Goal: Entertainment & Leisure: Consume media (video, audio)

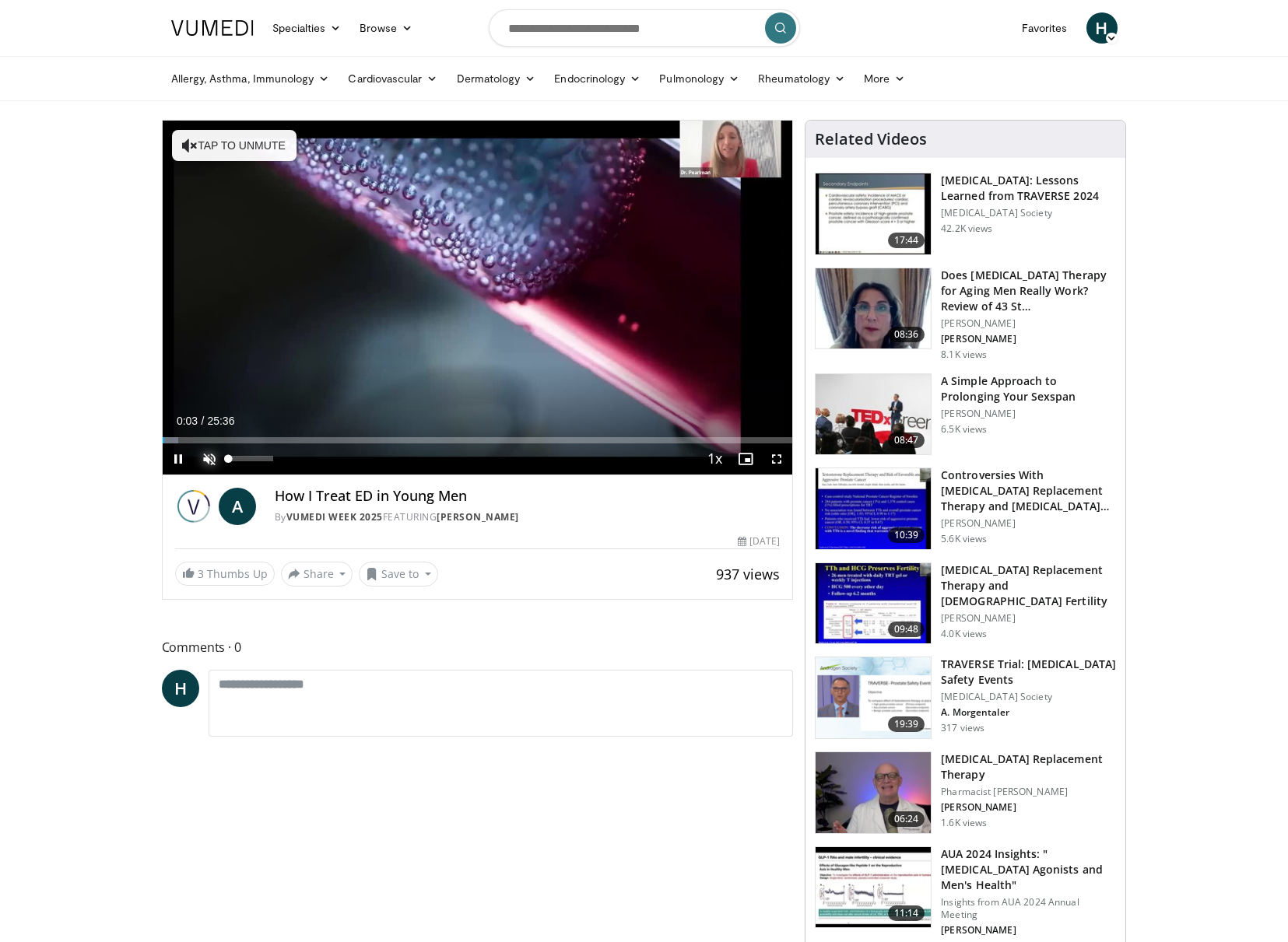
click at [208, 451] on span "Video Player" at bounding box center [209, 459] width 31 height 31
click at [186, 439] on div "Progress Bar" at bounding box center [187, 440] width 2 height 7
